Goal: Information Seeking & Learning: Locate item on page

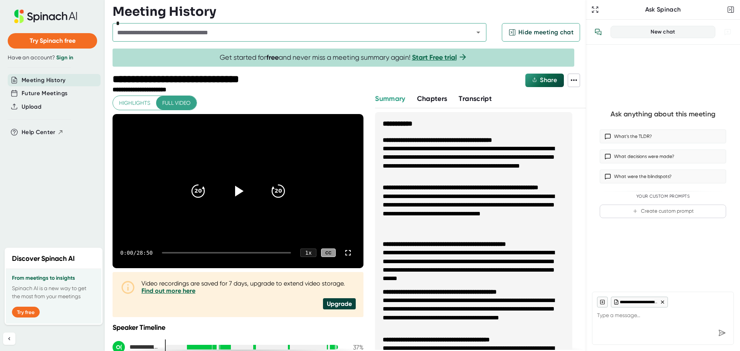
click at [575, 80] on icon at bounding box center [573, 80] width 9 height 9
click at [481, 142] on div at bounding box center [370, 175] width 740 height 351
click at [485, 102] on span "Transcript" at bounding box center [475, 98] width 33 height 8
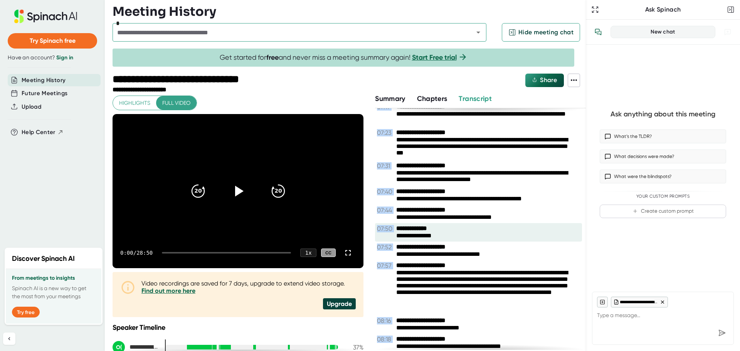
scroll to position [1387, 0]
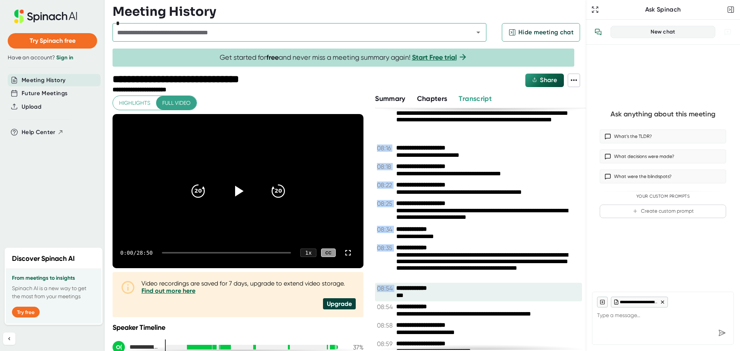
drag, startPoint x: 379, startPoint y: 113, endPoint x: 462, endPoint y: 284, distance: 189.6
click at [462, 284] on div "**********" at bounding box center [480, 229] width 211 height 242
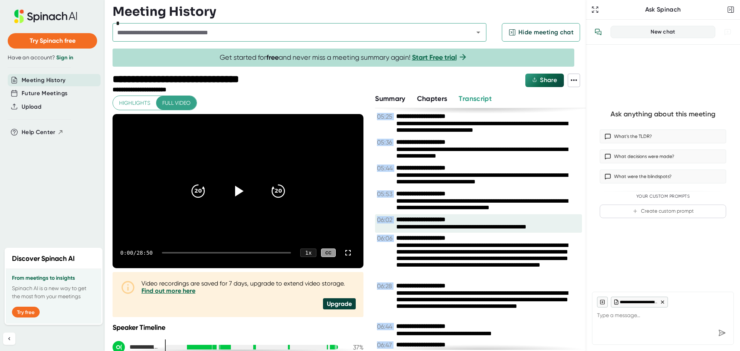
scroll to position [886, 0]
